Goal: Book appointment/travel/reservation

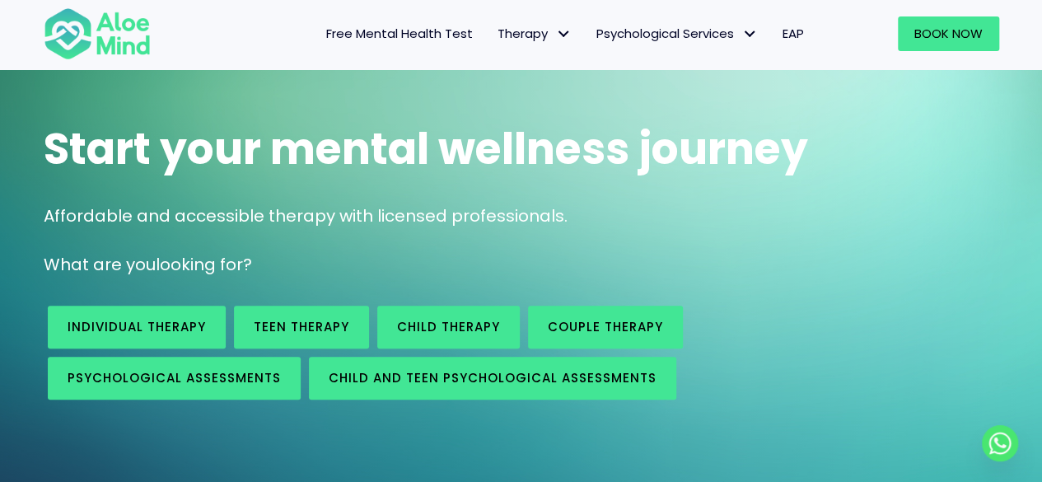
scroll to position [88, 0]
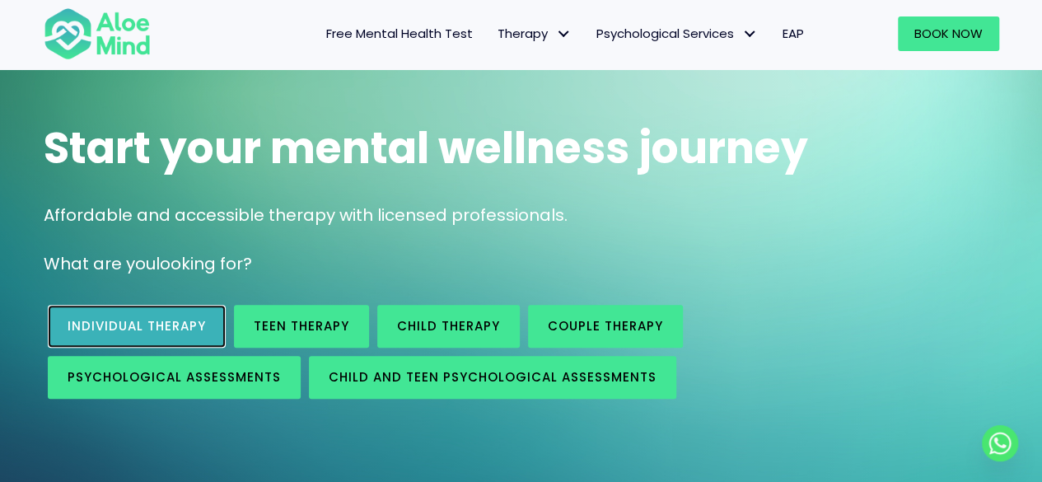
click at [166, 345] on link "Individual therapy" at bounding box center [137, 326] width 178 height 43
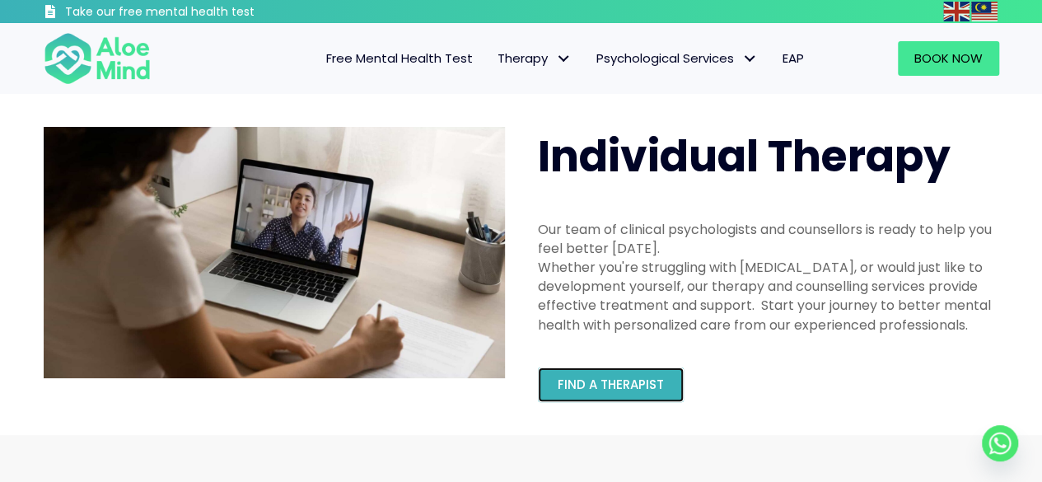
click at [606, 372] on link "Find a therapist" at bounding box center [611, 384] width 146 height 35
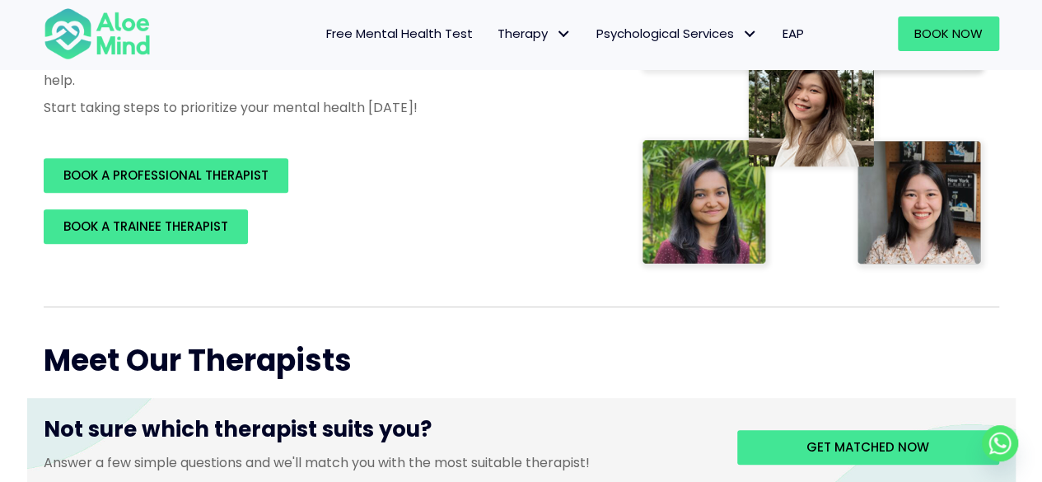
scroll to position [361, 0]
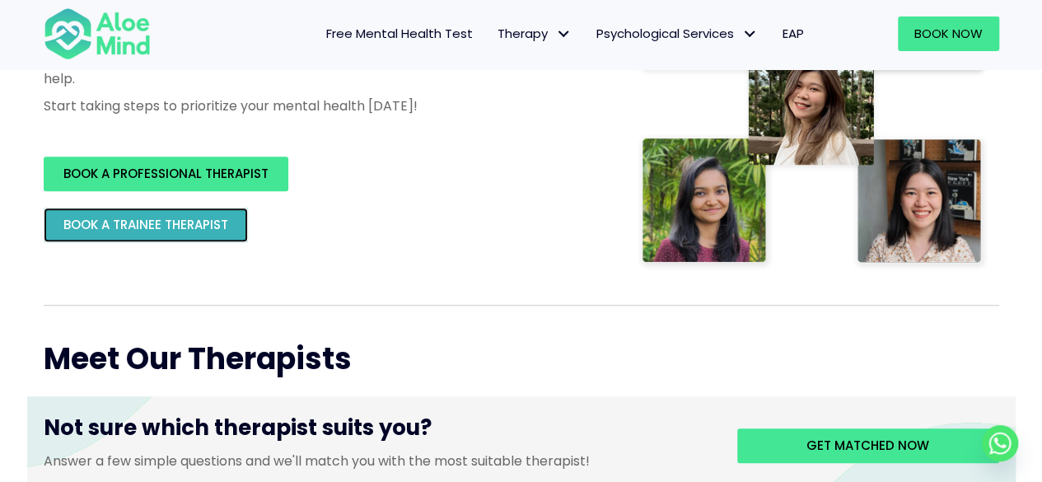
click at [198, 238] on link "BOOK A TRAINEE THERAPIST" at bounding box center [146, 225] width 204 height 35
